Goal: Check status: Check status

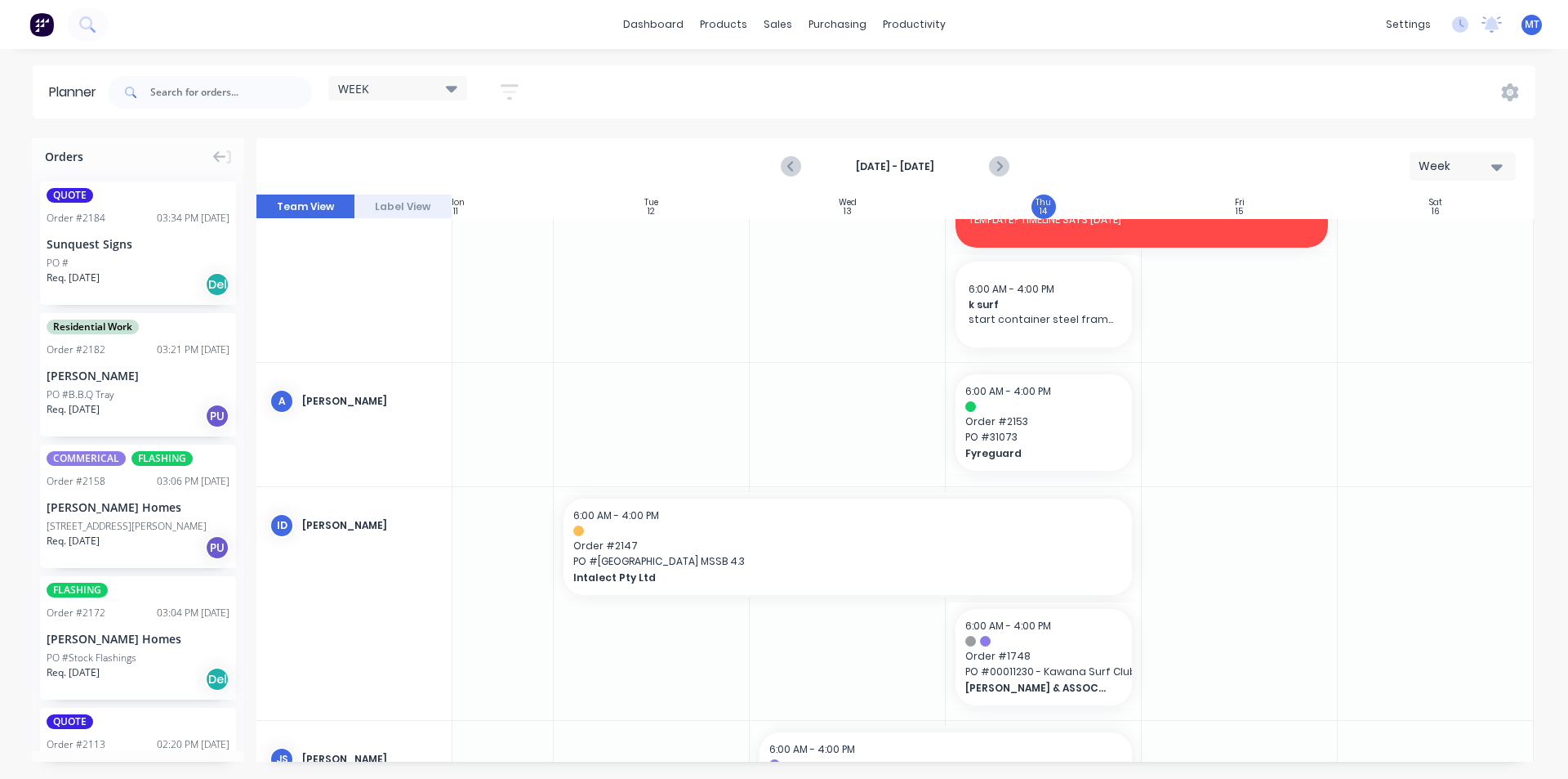
scroll to position [163, 297]
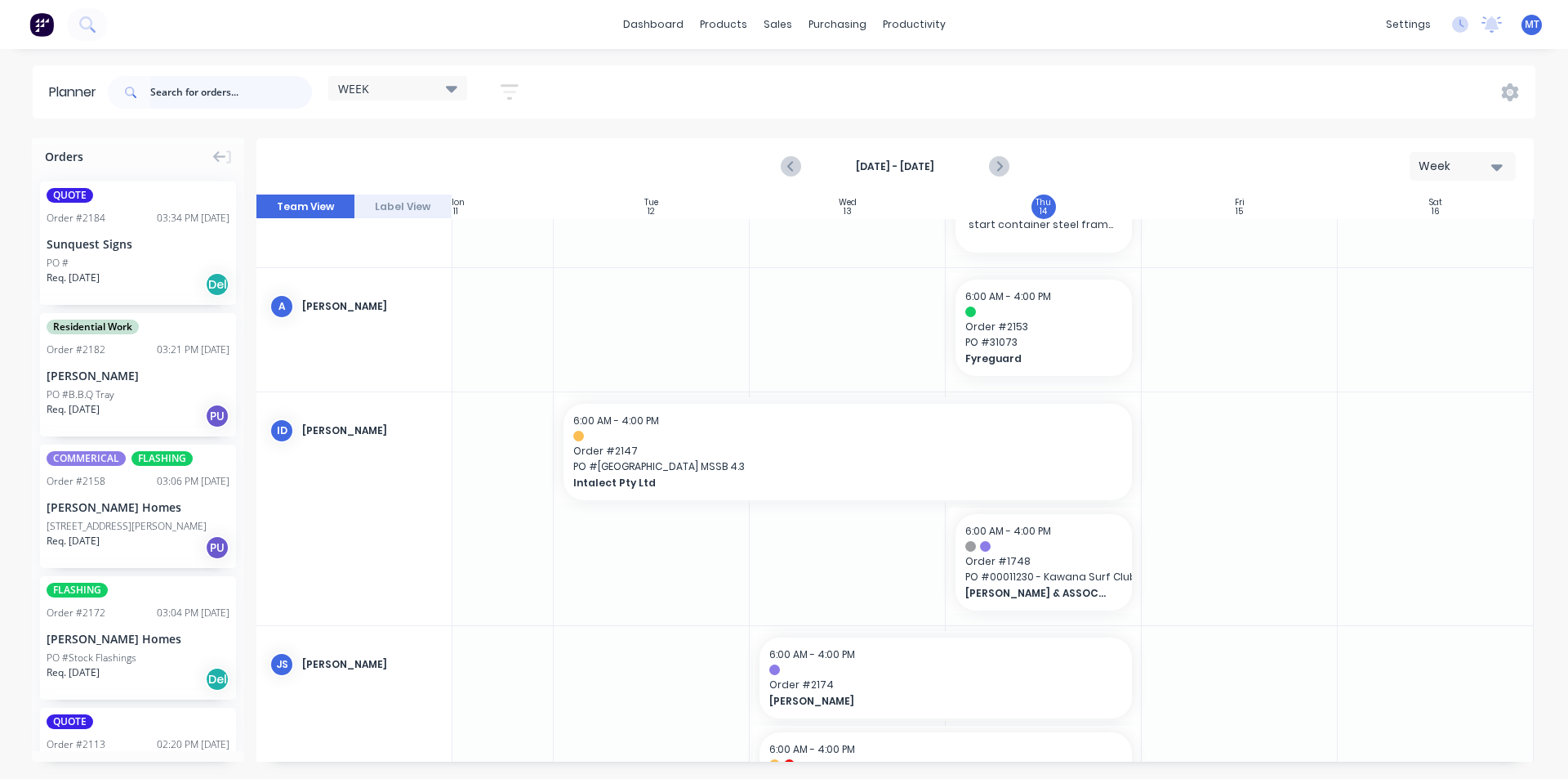
click at [212, 92] on input "text" at bounding box center [230, 92] width 161 height 33
type input "2182"
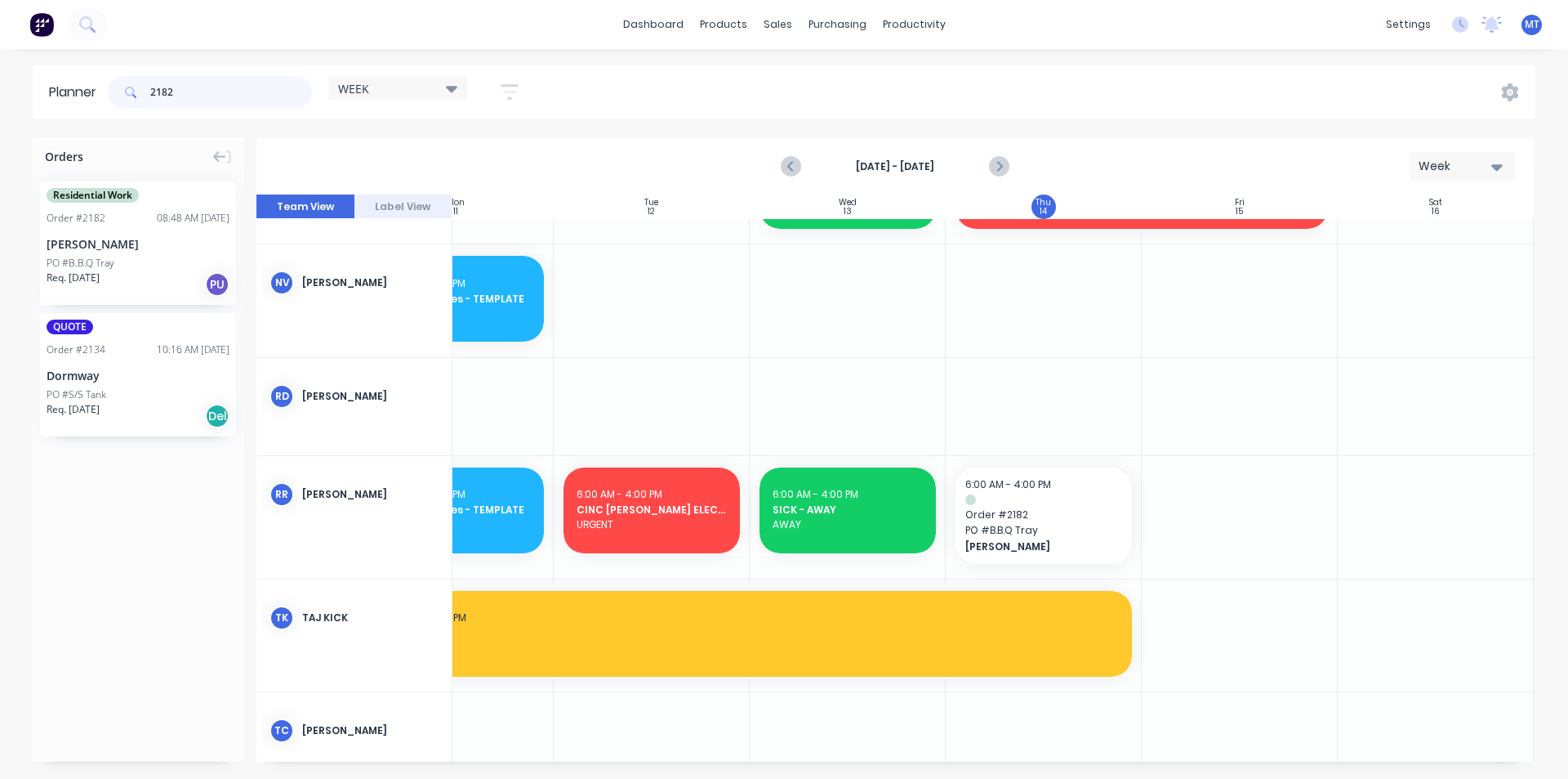
scroll to position [1056, 297]
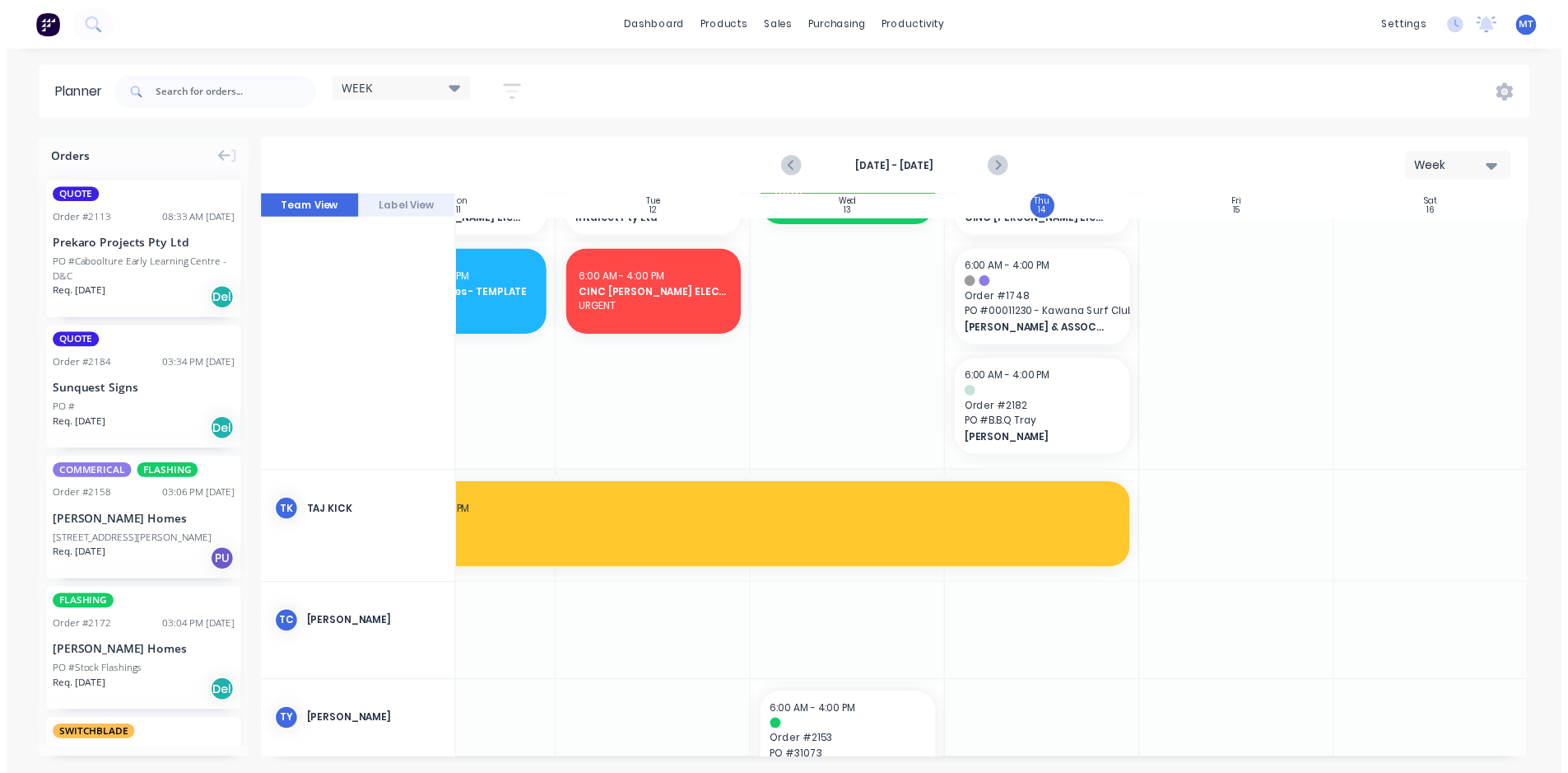
scroll to position [1894, 300]
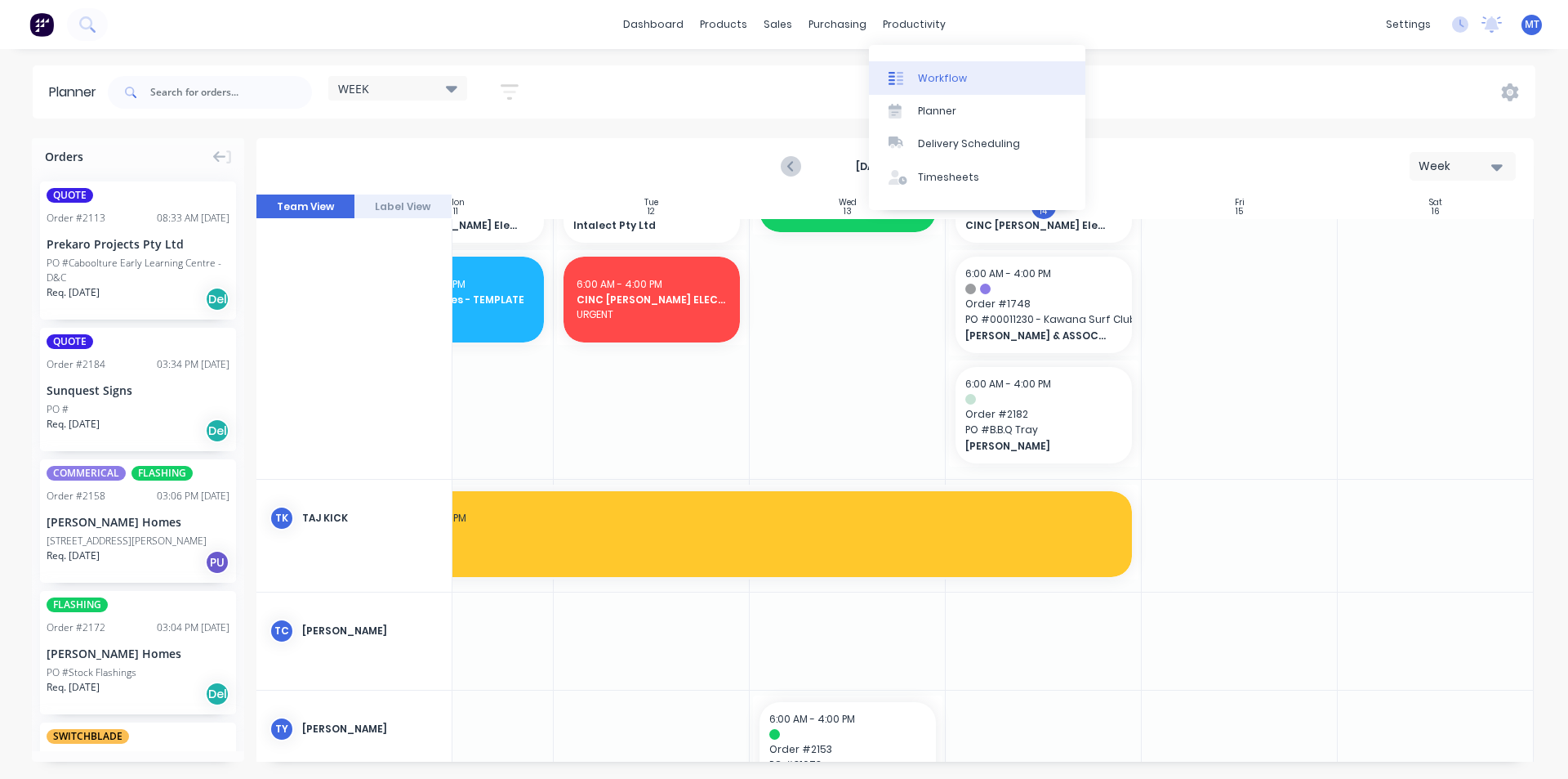
click at [948, 82] on div "Workflow" at bounding box center [942, 78] width 49 height 15
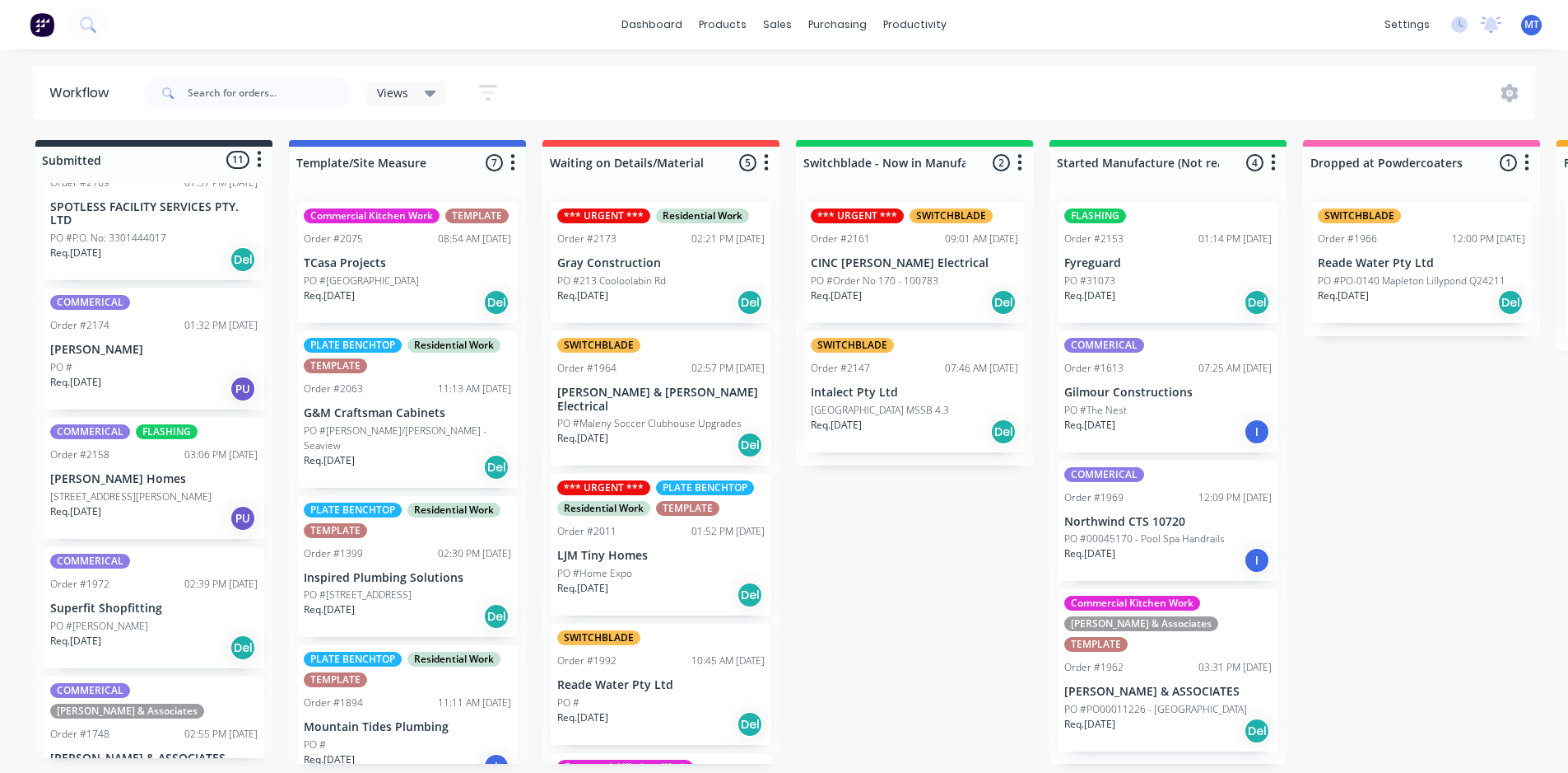
scroll to position [909, 0]
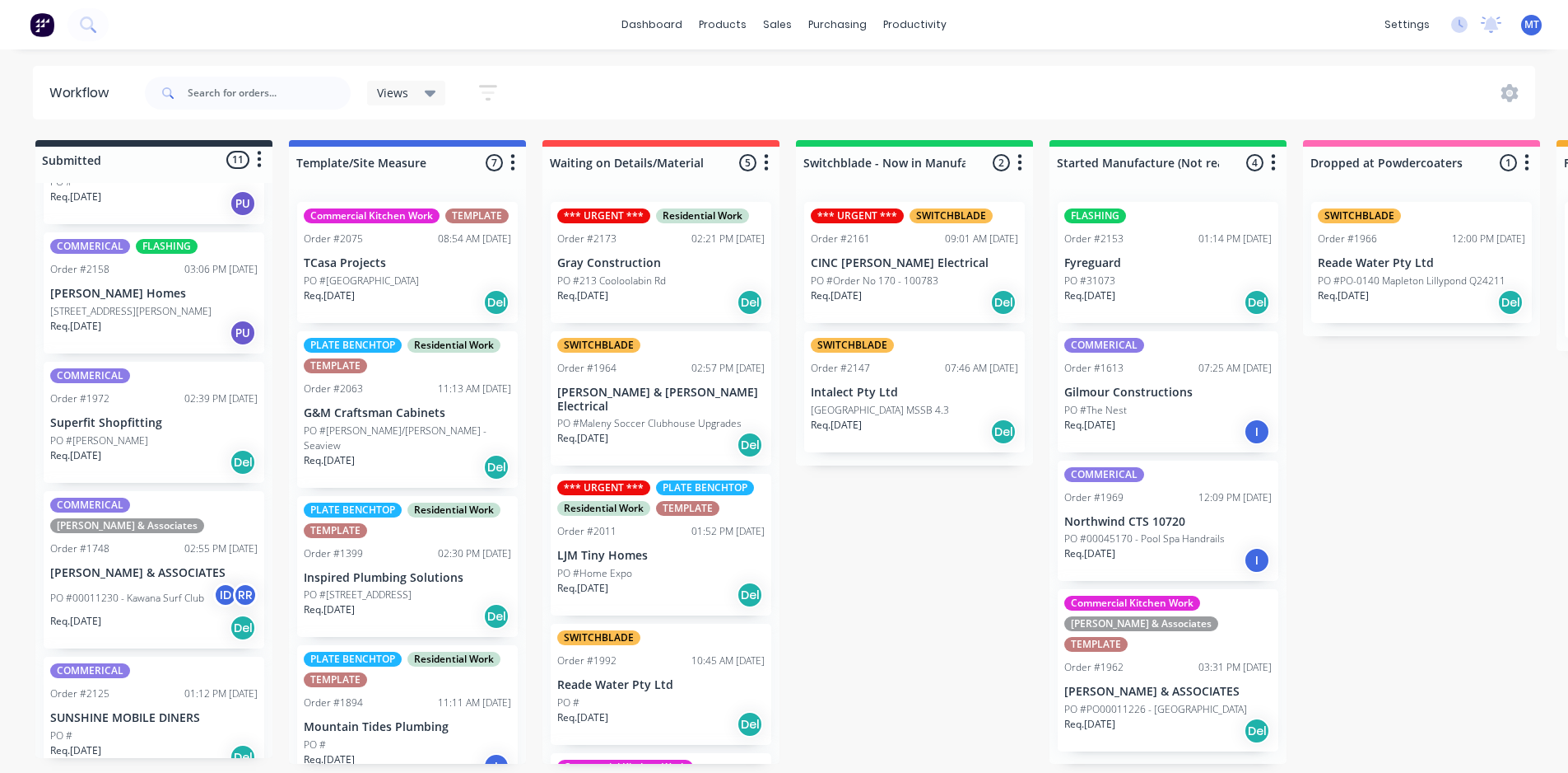
click at [196, 743] on div "Req. 28/08/25 Del" at bounding box center [154, 756] width 207 height 28
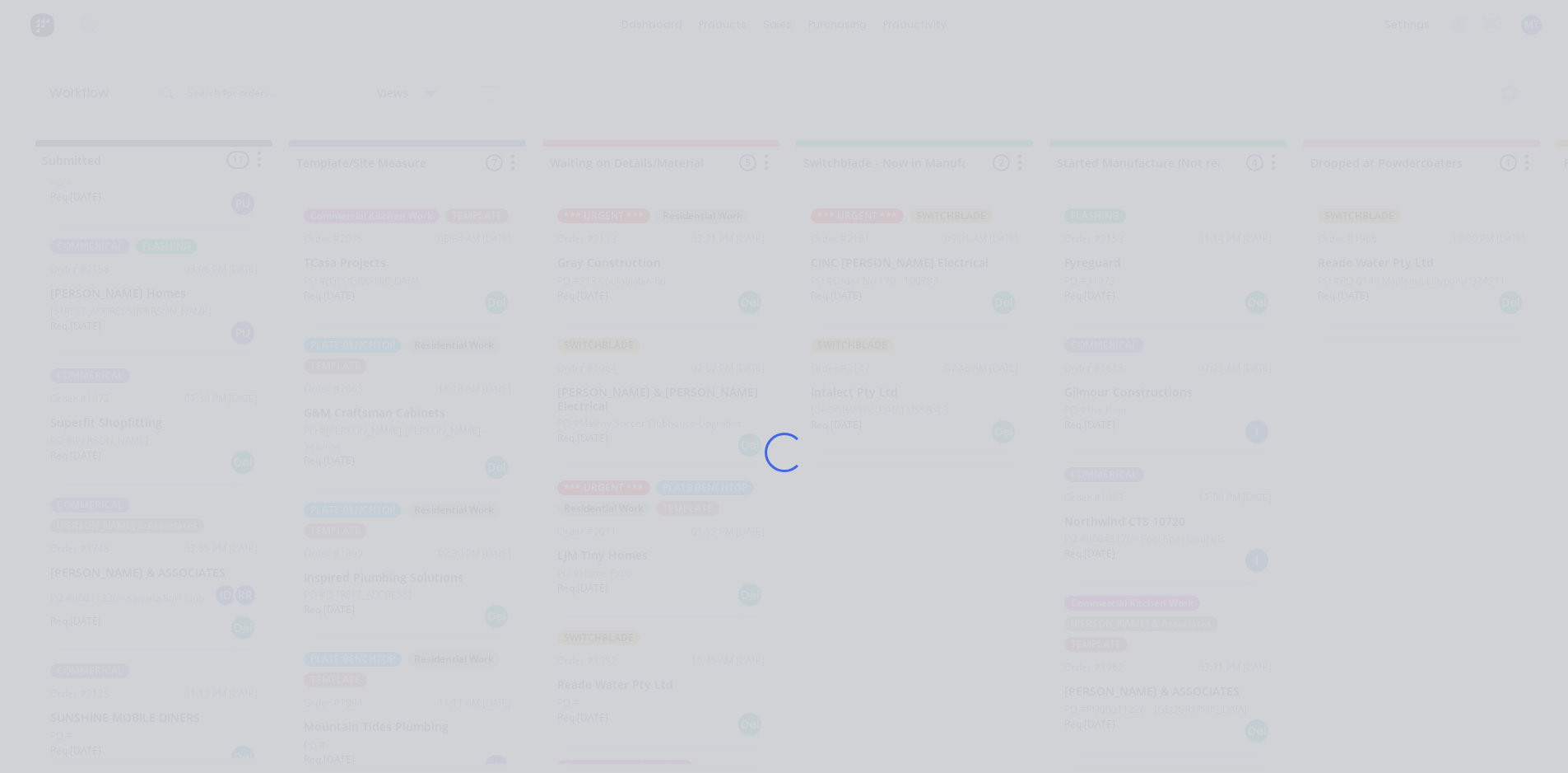
click at [196, 723] on div "Loading..." at bounding box center [784, 452] width 1317 height 773
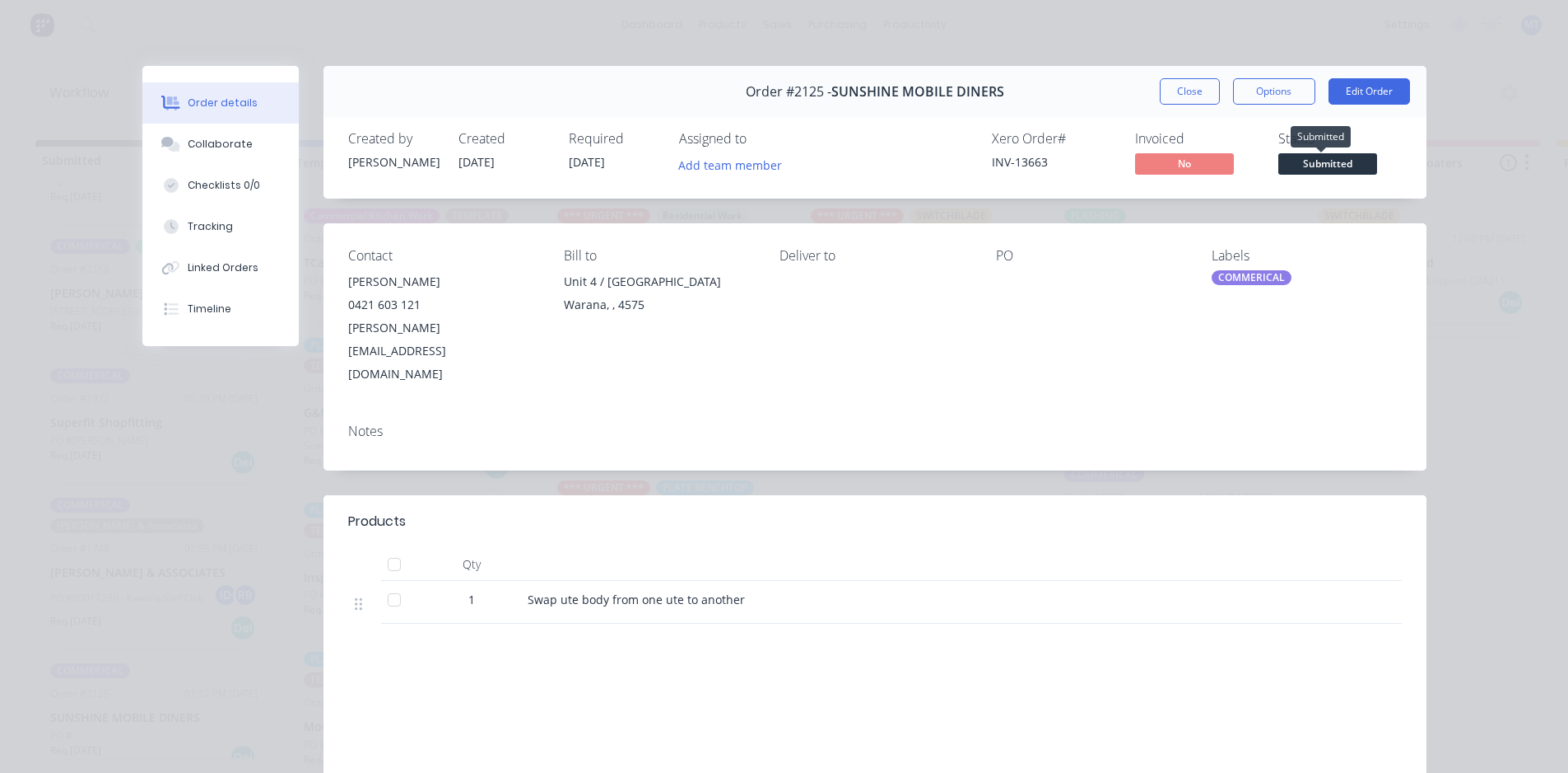
click at [1303, 162] on span "Submitted" at bounding box center [1328, 164] width 99 height 21
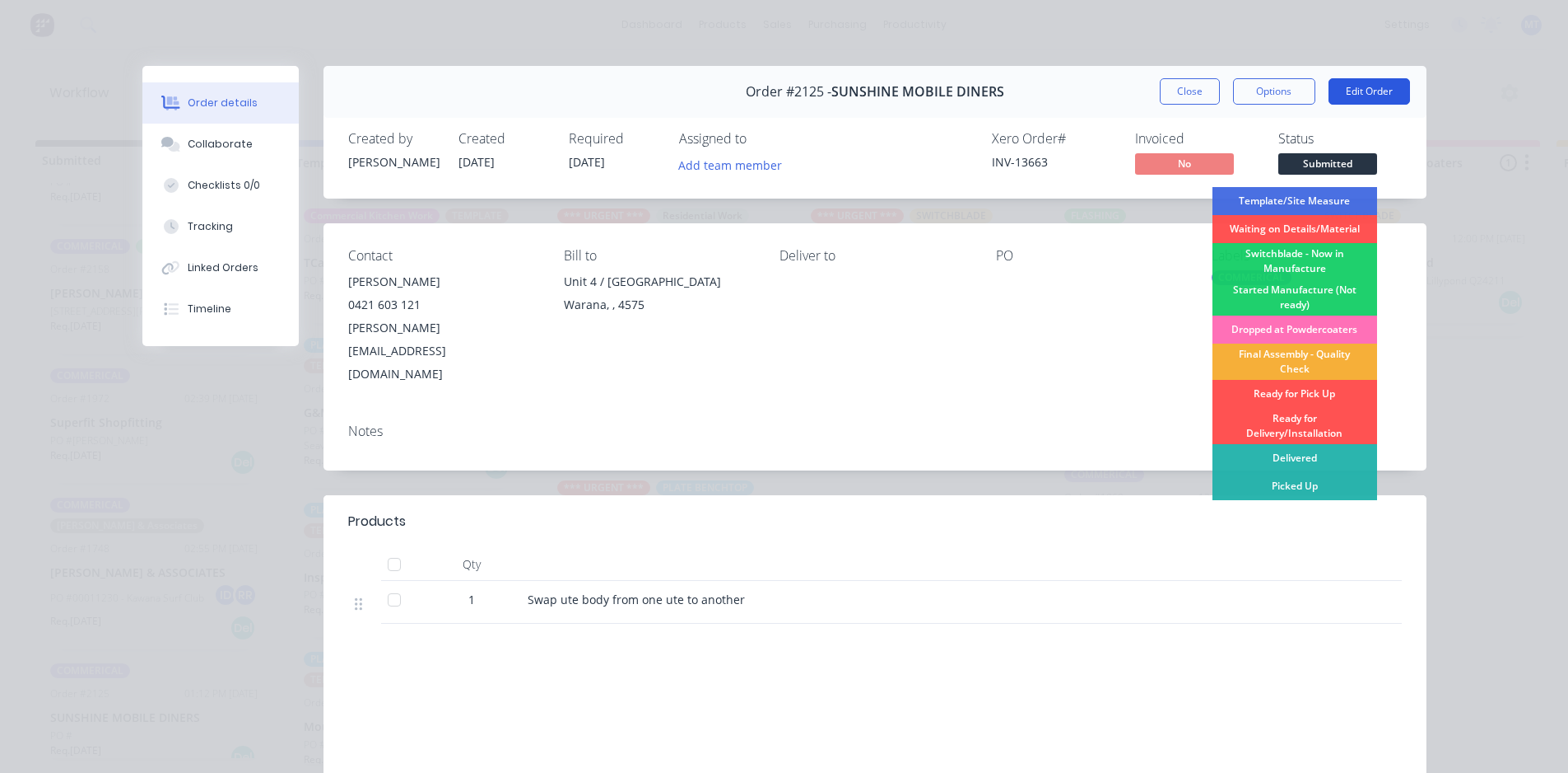
click at [1375, 89] on button "Edit Order" at bounding box center [1369, 91] width 82 height 27
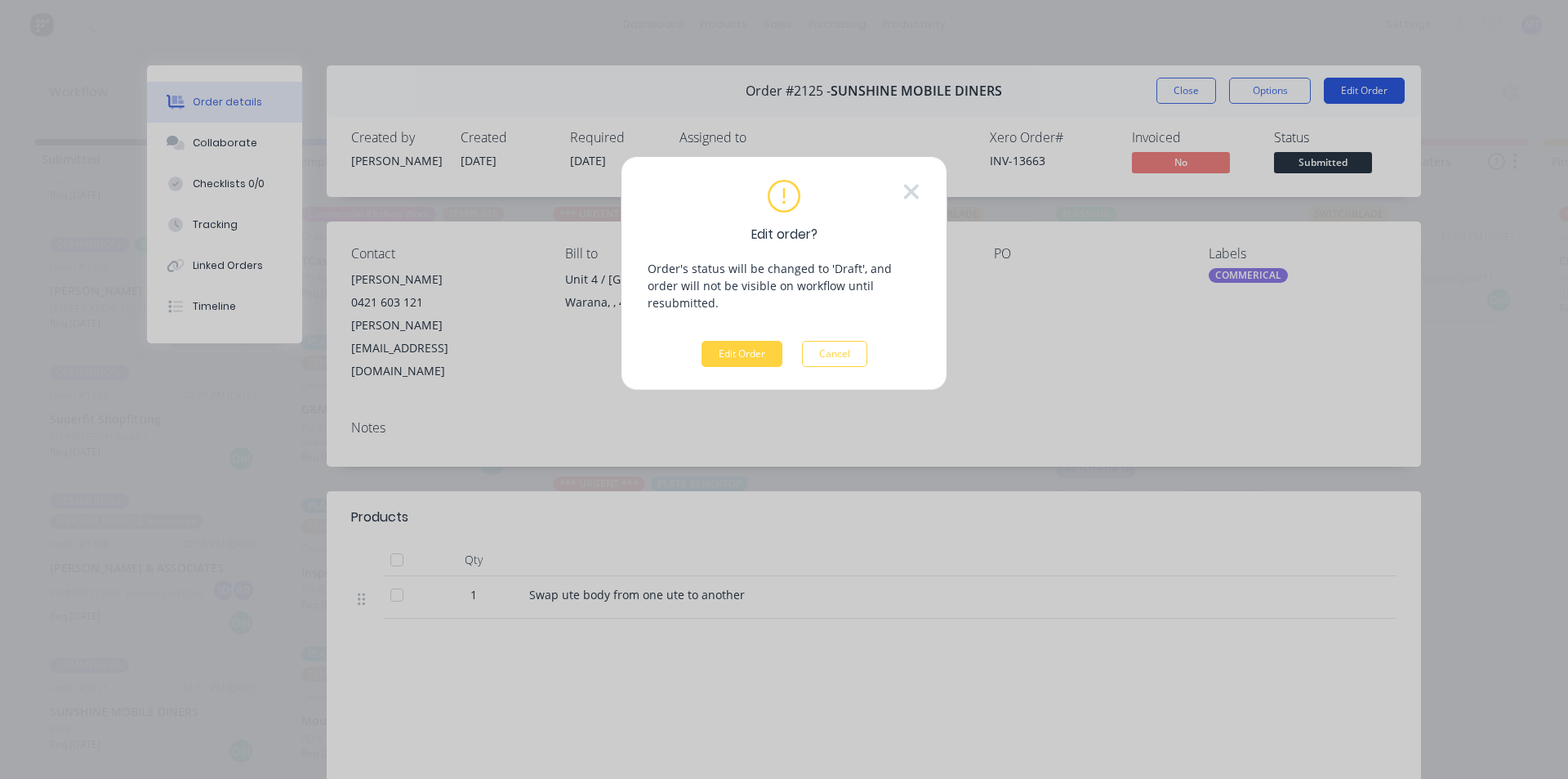
click at [1364, 89] on div "Edit order? Order's status will be changed to 'Draft', and order will not be vi…" at bounding box center [784, 389] width 1568 height 779
click at [910, 194] on icon at bounding box center [912, 192] width 15 height 15
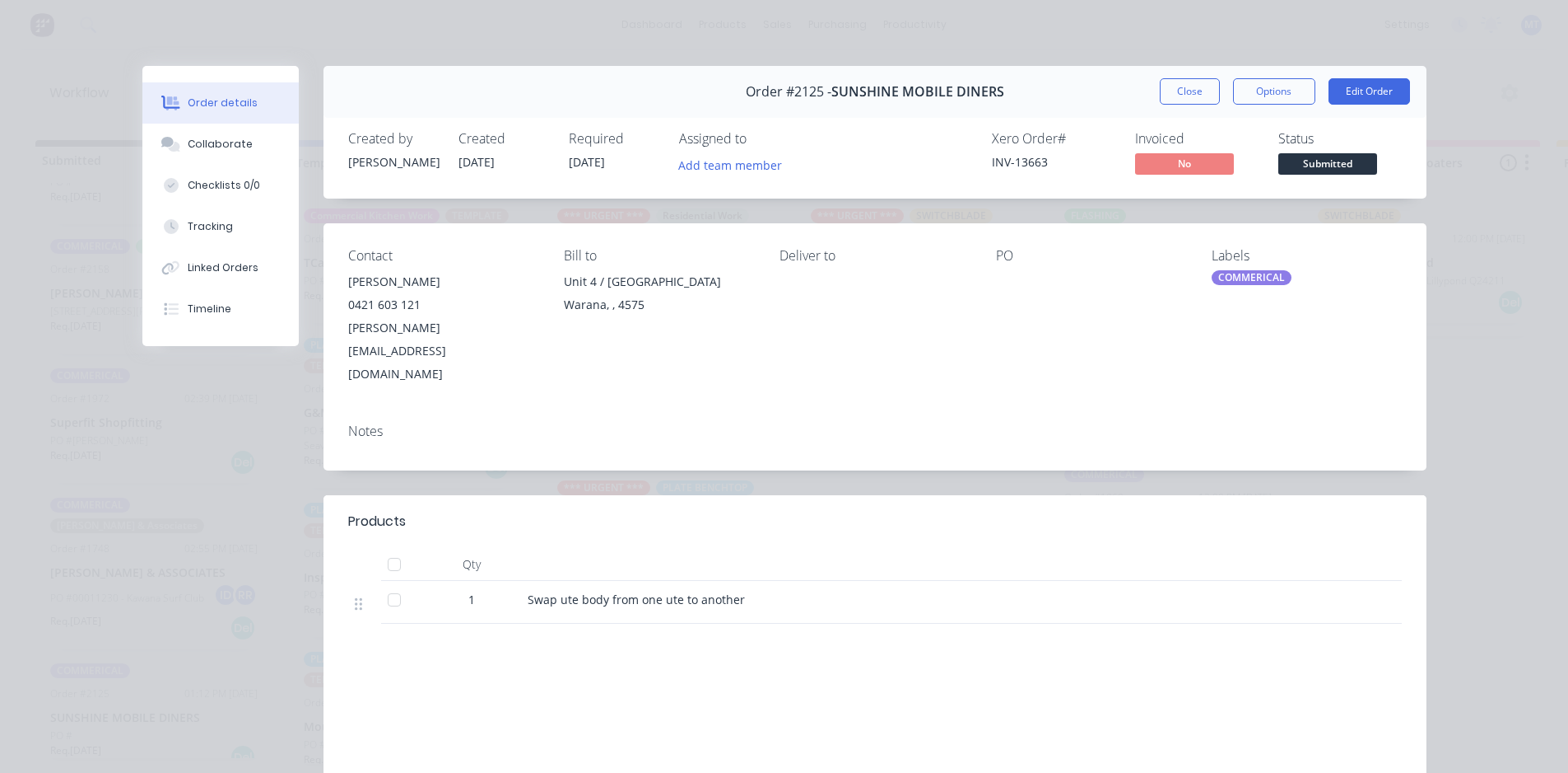
click at [210, 101] on div "Order details" at bounding box center [223, 103] width 70 height 15
click at [1174, 94] on button "Close" at bounding box center [1189, 91] width 60 height 27
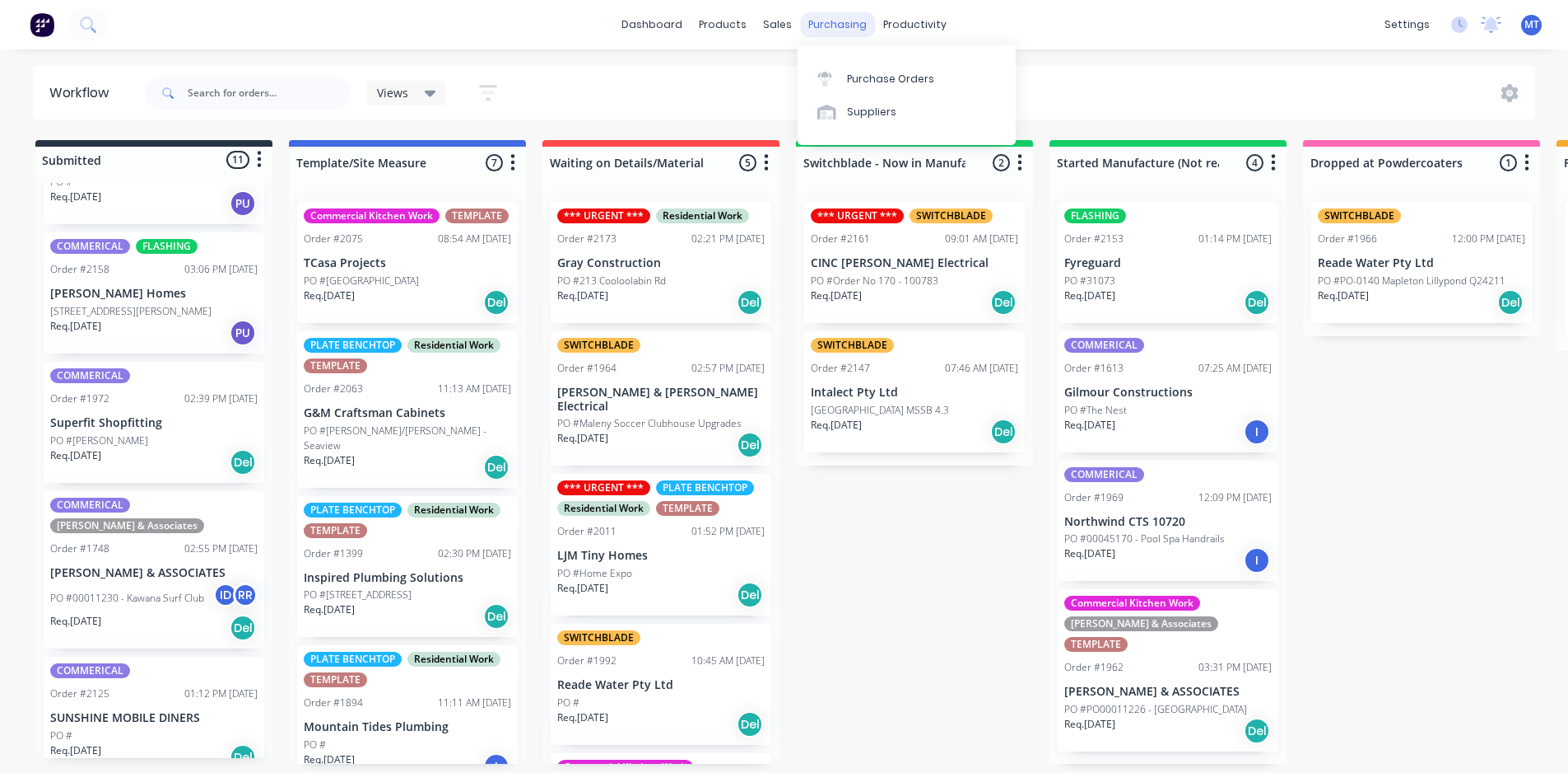
click at [838, 31] on div "purchasing" at bounding box center [837, 25] width 75 height 25
